Goal: Use online tool/utility: Utilize a website feature to perform a specific function

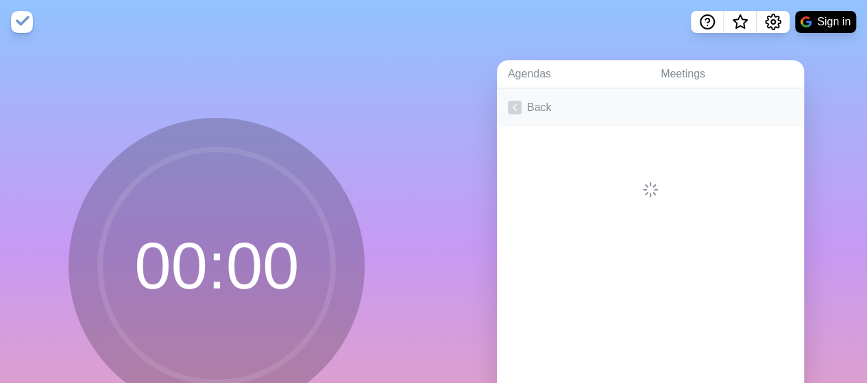
click at [532, 108] on link "Back" at bounding box center [650, 107] width 307 height 38
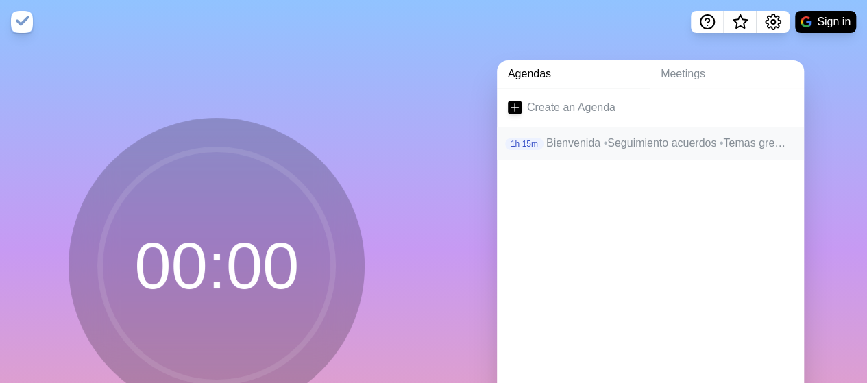
click at [566, 148] on p "Bienvenida • Seguimiento acuerdos • Temas gremiales • Temas COmunicaciones • Te…" at bounding box center [669, 143] width 247 height 16
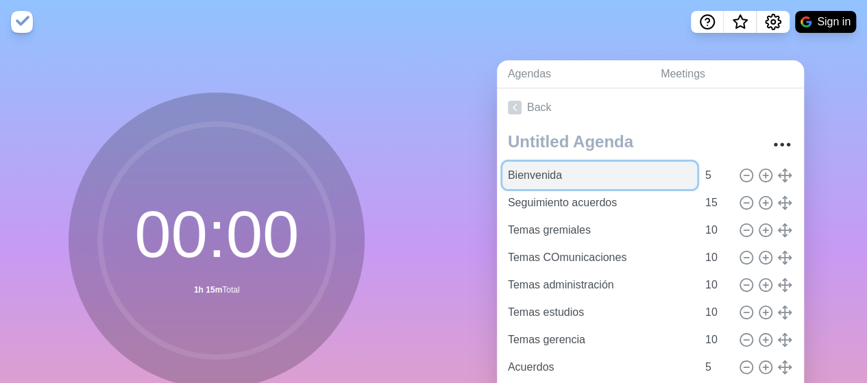
click at [525, 178] on input "Bienvenida" at bounding box center [600, 175] width 195 height 27
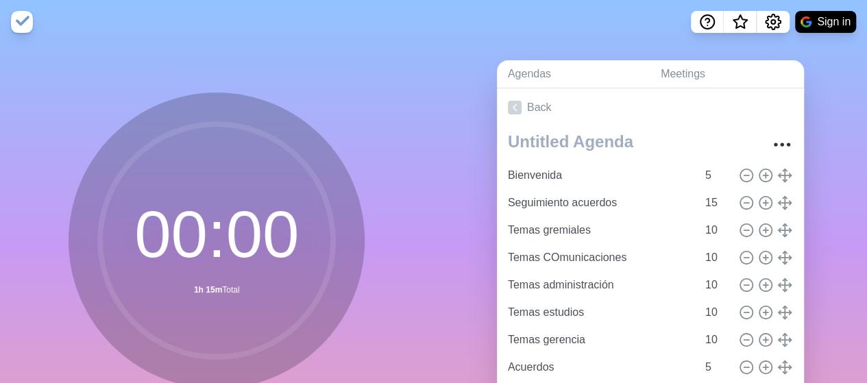
click at [421, 191] on div "00 : 00 1h 15m Total Start" at bounding box center [217, 271] width 434 height 455
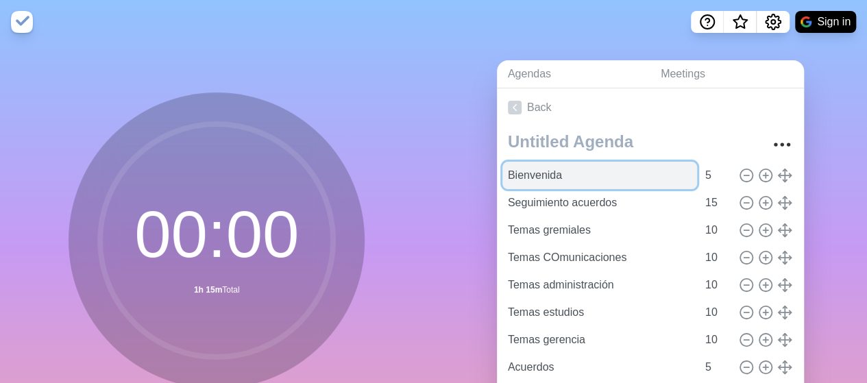
click at [503, 175] on input "Bienvenida" at bounding box center [600, 175] width 195 height 27
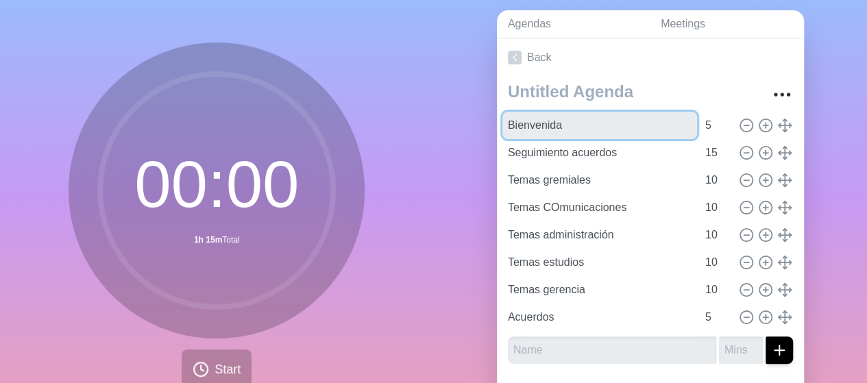
scroll to position [69, 0]
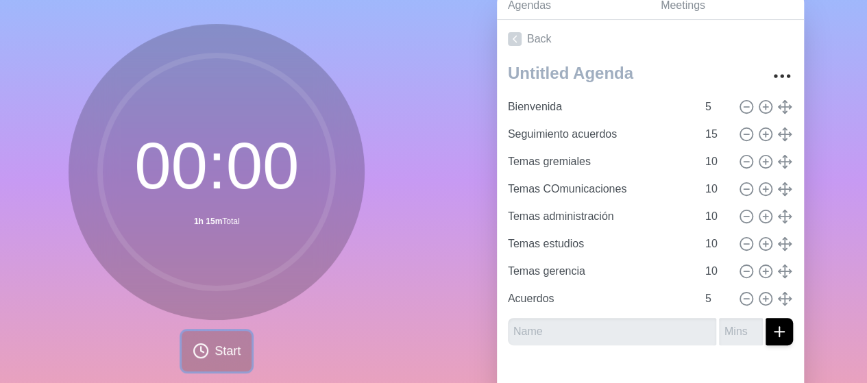
click at [246, 349] on button "Start" at bounding box center [217, 351] width 70 height 40
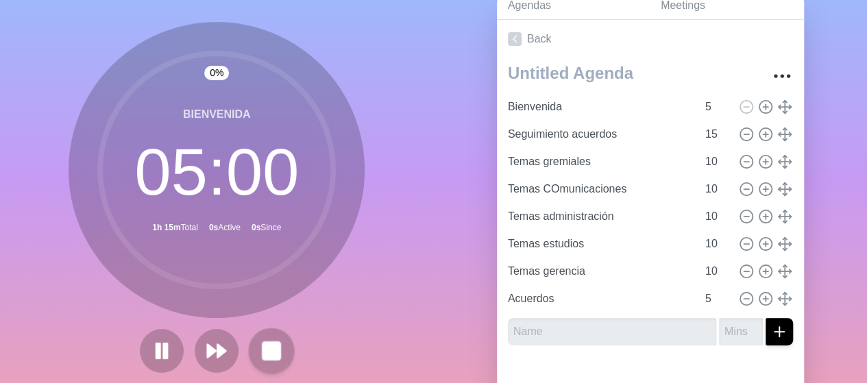
scroll to position [67, 0]
